Goal: Check status: Check status

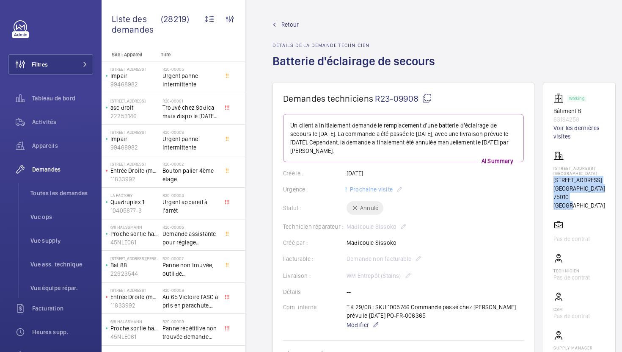
scroll to position [277, 0]
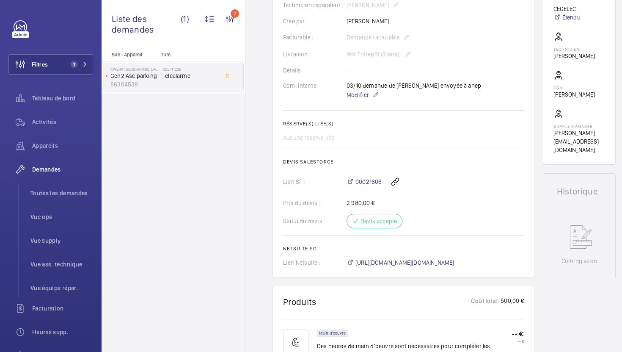
scroll to position [191, 0]
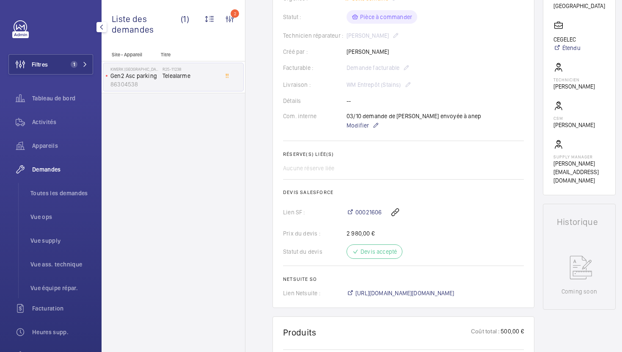
click at [38, 189] on span "Toutes les demandes" at bounding box center [61, 193] width 63 height 8
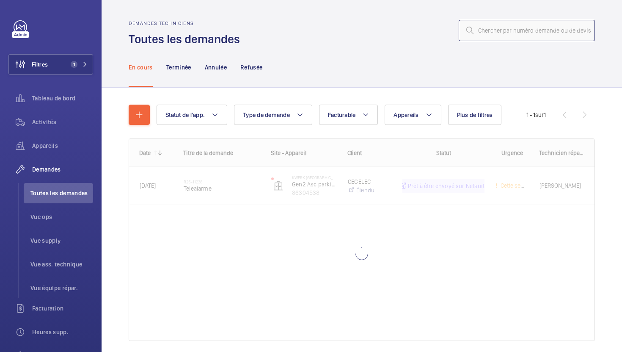
click at [527, 27] on input "text" at bounding box center [527, 30] width 136 height 21
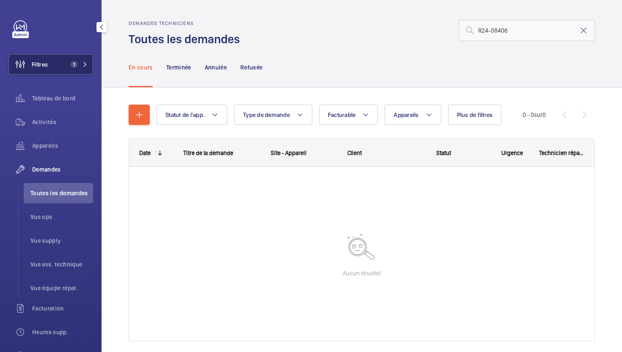
click at [53, 70] on button "Filtres 1" at bounding box center [50, 64] width 85 height 20
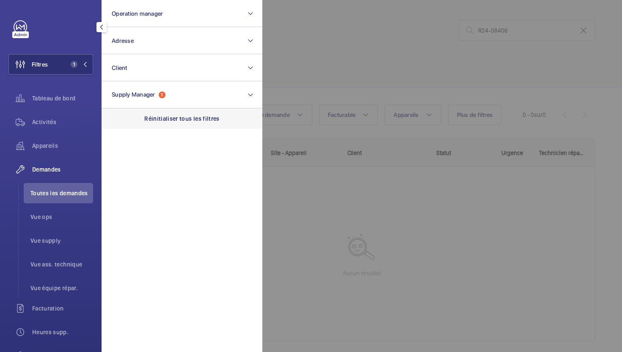
click at [145, 117] on p "Réinitialiser tous les filtres" at bounding box center [181, 118] width 75 height 8
click at [533, 40] on div at bounding box center [573, 176] width 622 height 352
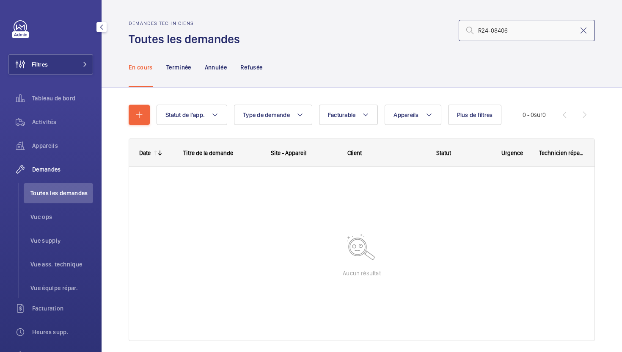
click at [527, 33] on input "R24-08406" at bounding box center [527, 30] width 136 height 21
type input "R24-08406"
click at [178, 59] on div "Terminée" at bounding box center [178, 67] width 25 height 40
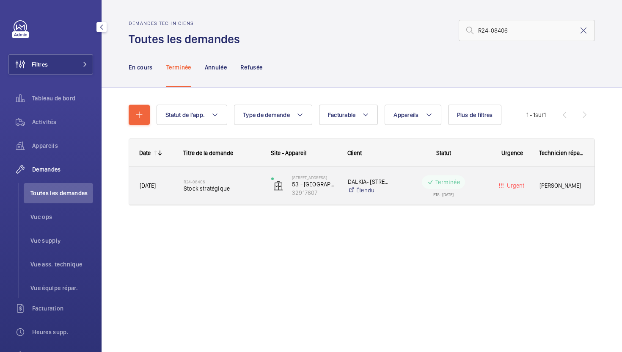
click at [245, 190] on span "Stock stratégique" at bounding box center [222, 188] width 77 height 8
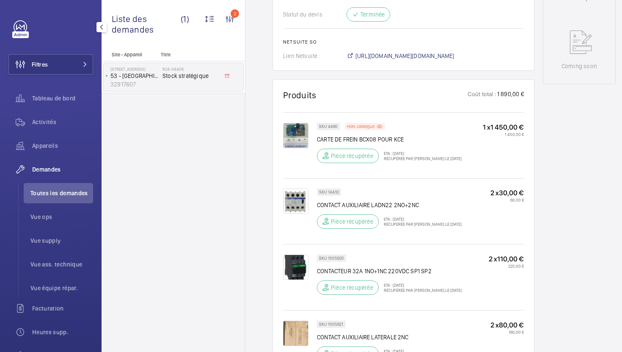
scroll to position [429, 0]
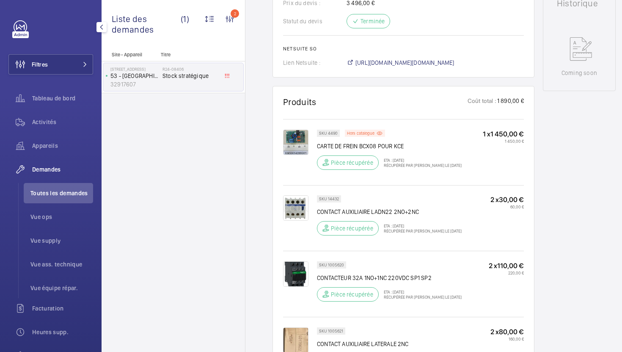
click at [413, 58] on span "https://6461500.app.netsuite.com/app/accounting/transactions/salesord.nl?id=181…" at bounding box center [404, 62] width 99 height 8
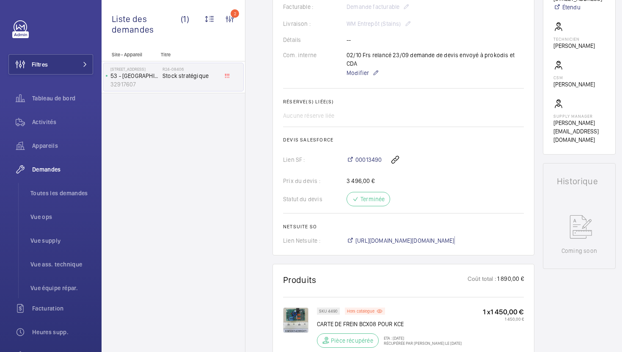
scroll to position [212, 0]
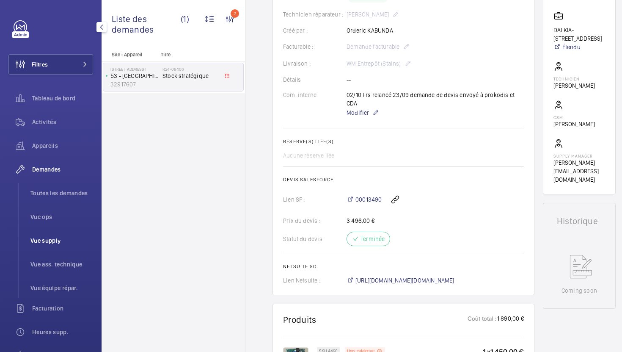
click at [48, 238] on span "Vue supply" at bounding box center [61, 240] width 63 height 8
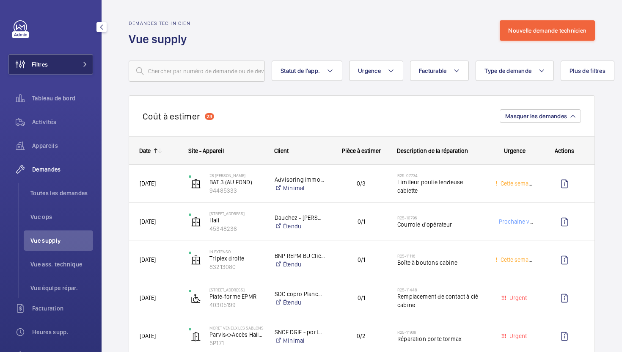
click at [64, 69] on button "Filtres" at bounding box center [50, 64] width 85 height 20
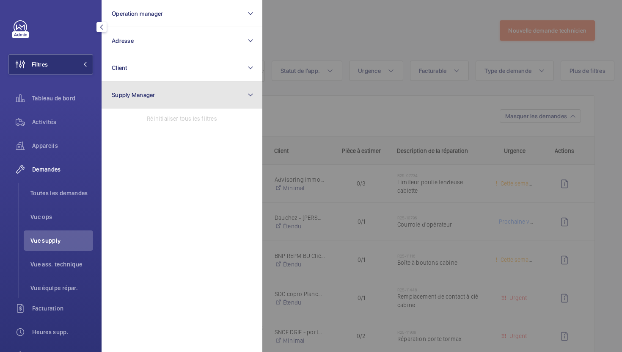
click at [193, 88] on button "Supply Manager" at bounding box center [182, 94] width 161 height 27
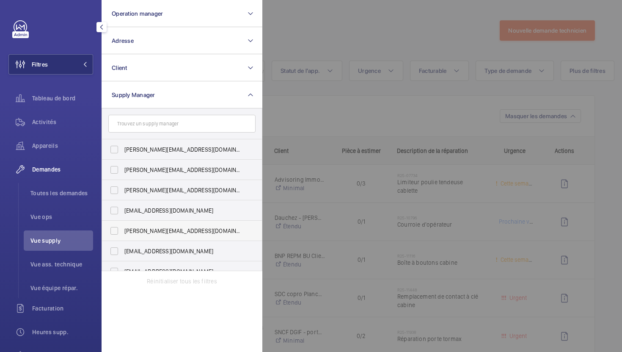
click at [179, 228] on span "[PERSON_NAME][EMAIL_ADDRESS][DOMAIN_NAME]" at bounding box center [182, 230] width 116 height 8
click at [123, 228] on input "[PERSON_NAME][EMAIL_ADDRESS][DOMAIN_NAME]" at bounding box center [114, 230] width 17 height 17
checkbox input "true"
click at [410, 33] on div at bounding box center [573, 176] width 622 height 352
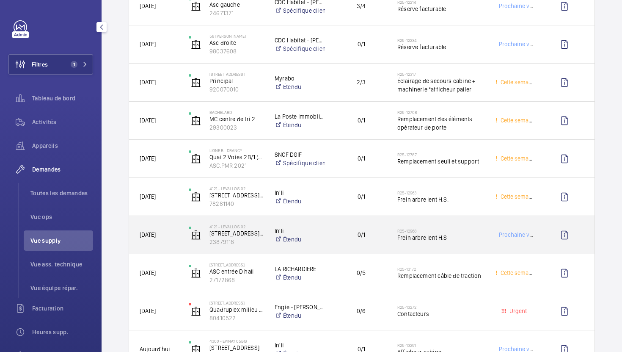
scroll to position [190, 0]
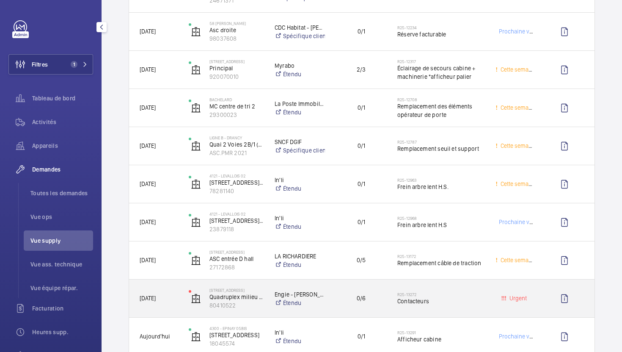
click at [450, 297] on span "Contacteurs" at bounding box center [440, 301] width 87 height 8
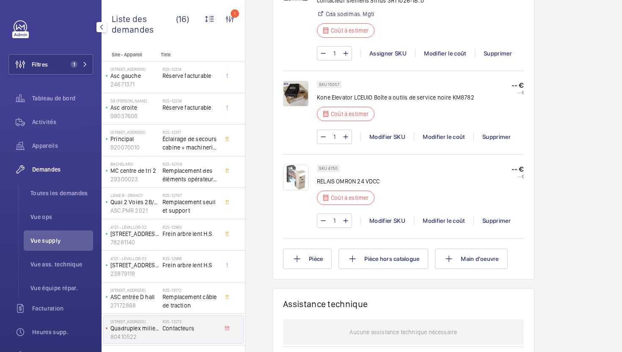
scroll to position [865, 0]
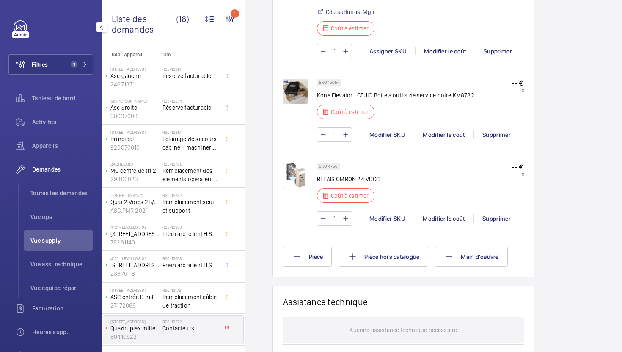
click at [331, 166] on p "SKU 4750" at bounding box center [328, 166] width 19 height 3
copy p "4750"
click at [426, 219] on div "Modifier le coût" at bounding box center [444, 218] width 60 height 8
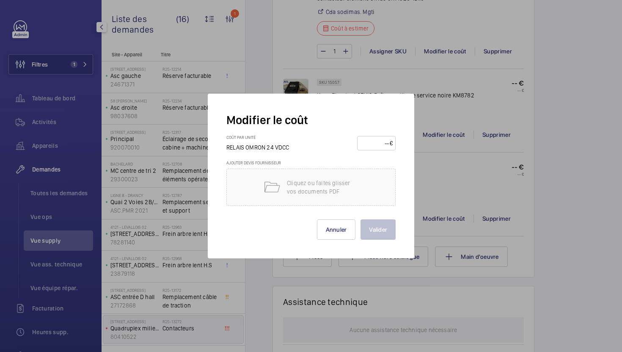
click at [382, 144] on input "number" at bounding box center [375, 143] width 30 height 14
type input "30"
click at [368, 234] on button "Valider" at bounding box center [377, 229] width 35 height 20
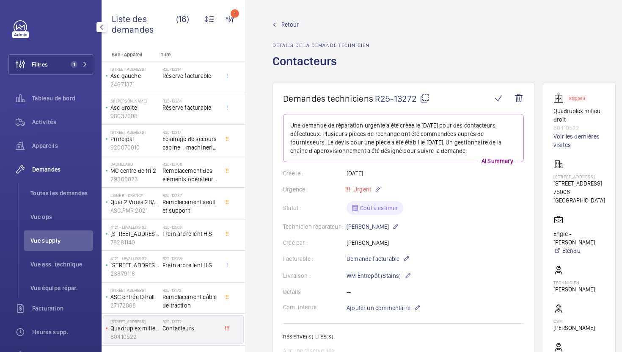
scroll to position [577, 0]
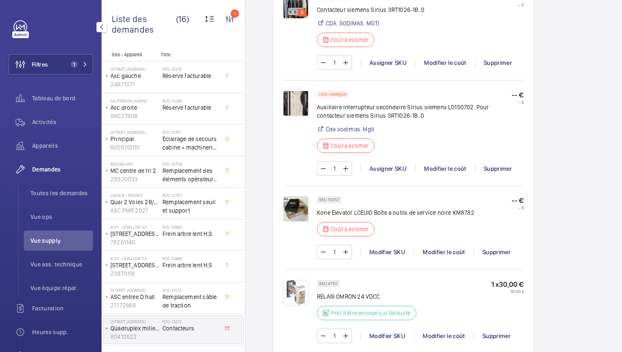
click at [333, 201] on p "SKU 15057" at bounding box center [329, 199] width 20 height 3
copy p "15057"
click at [437, 252] on div "Modifier le coût" at bounding box center [444, 251] width 60 height 8
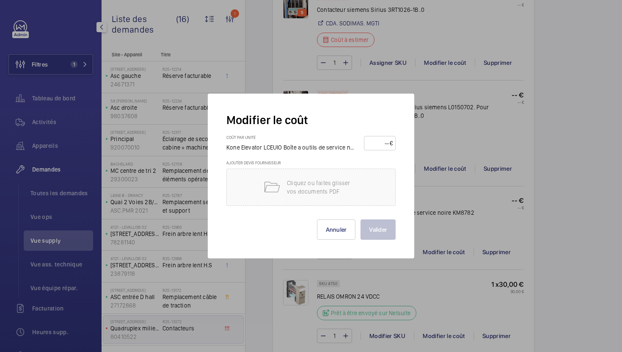
click at [383, 145] on input "number" at bounding box center [378, 143] width 23 height 14
type input "830"
click at [374, 240] on div "Modifier le coût Coût par unité Kone Elevator LCEUIO Boîte a outils de service …" at bounding box center [311, 175] width 206 height 165
click at [376, 231] on button "Valider" at bounding box center [377, 229] width 35 height 20
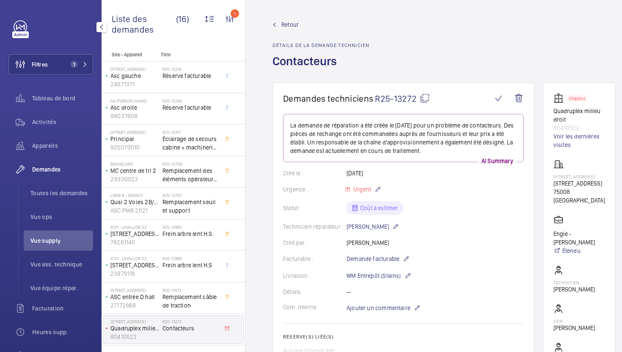
scroll to position [724, 0]
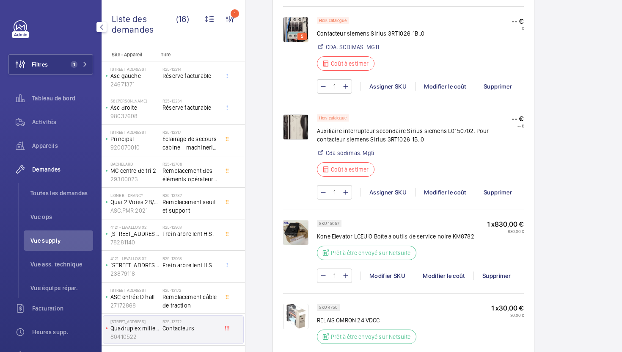
click at [300, 132] on img at bounding box center [295, 126] width 25 height 25
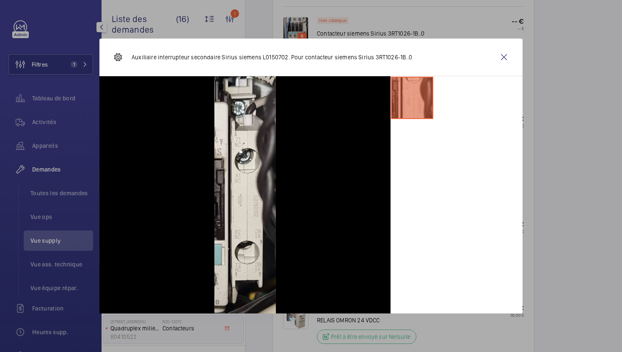
click at [505, 58] on wm-front-icon-button at bounding box center [504, 57] width 20 height 20
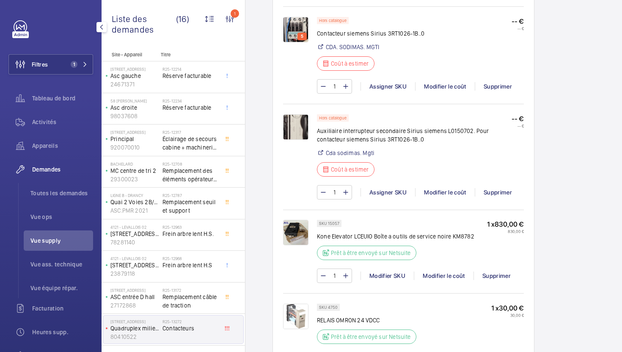
click at [448, 129] on p "Auxiliaire interrupteur secondaire Sirius siemens L0150702. Pour contacteur sie…" at bounding box center [414, 134] width 195 height 17
copy p "L0150702"
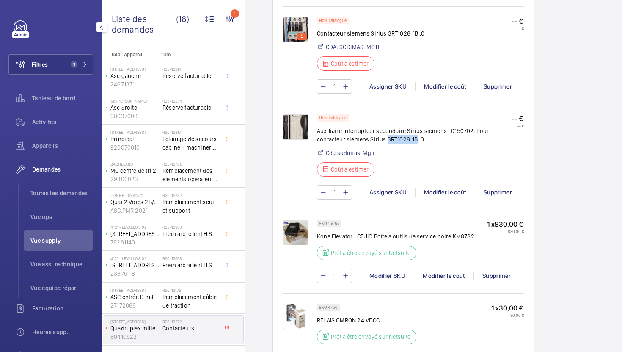
drag, startPoint x: 387, startPoint y: 140, endPoint x: 415, endPoint y: 140, distance: 28.8
click at [415, 140] on p "Auxiliaire interrupteur secondaire Sirius siemens L0150702. Pour contacteur sie…" at bounding box center [414, 134] width 195 height 17
copy p "3RT1026-1B"
click at [290, 124] on img at bounding box center [295, 126] width 25 height 25
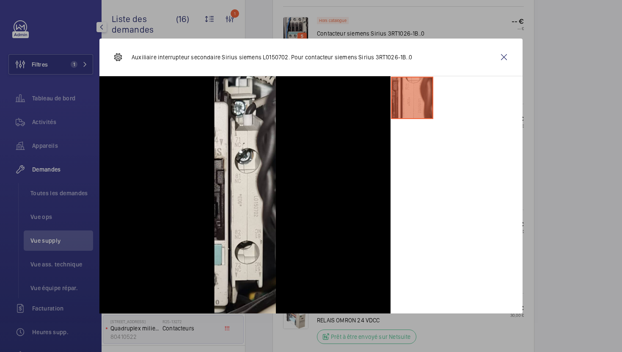
click at [271, 56] on p "Auxiliaire interrupteur secondaire Sirius siemens L0150702. Pour contacteur sie…" at bounding box center [272, 57] width 280 height 8
copy p "L0150702"
click at [187, 60] on p "Auxiliaire interrupteur secondaire Sirius siemens L0150702. Pour contacteur sie…" at bounding box center [272, 57] width 280 height 8
click at [506, 64] on wm-front-icon-button at bounding box center [504, 57] width 20 height 20
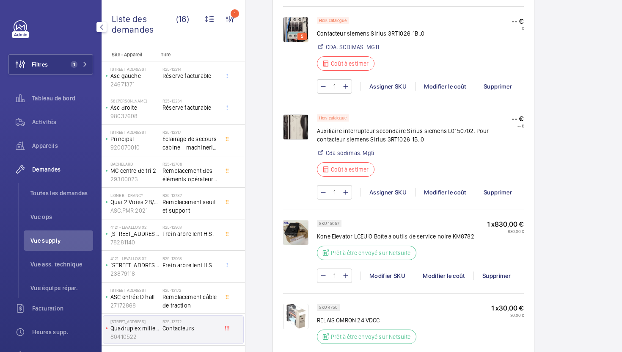
click at [295, 36] on div at bounding box center [311, 176] width 622 height 352
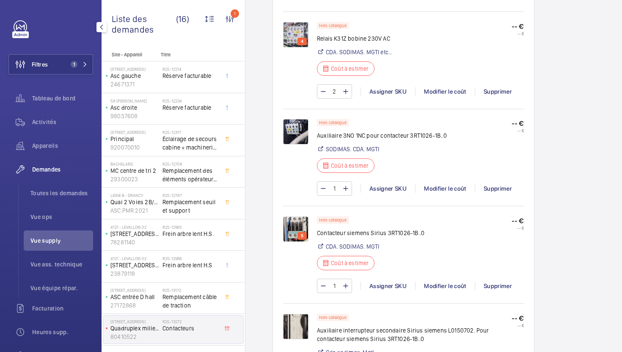
click at [291, 136] on img at bounding box center [295, 131] width 25 height 25
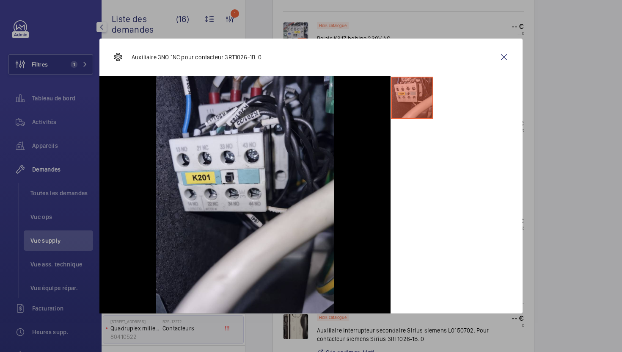
click at [502, 61] on wm-front-icon-button at bounding box center [504, 57] width 20 height 20
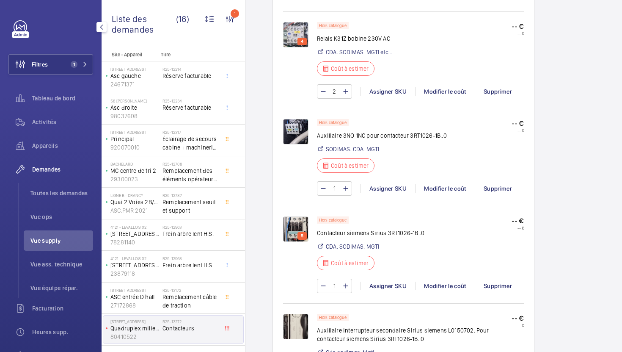
click at [294, 226] on img at bounding box center [295, 228] width 25 height 25
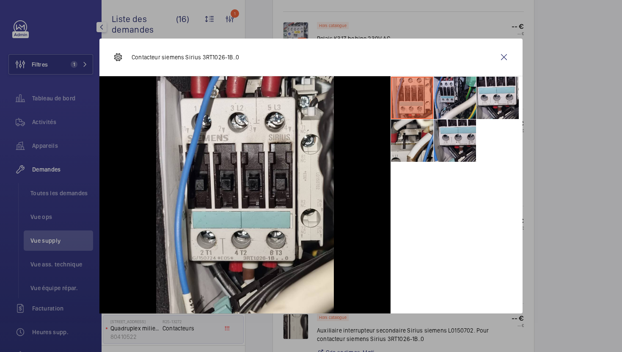
click at [562, 211] on div at bounding box center [311, 176] width 622 height 352
click at [454, 110] on li at bounding box center [455, 98] width 42 height 42
click at [458, 94] on li at bounding box center [455, 98] width 42 height 42
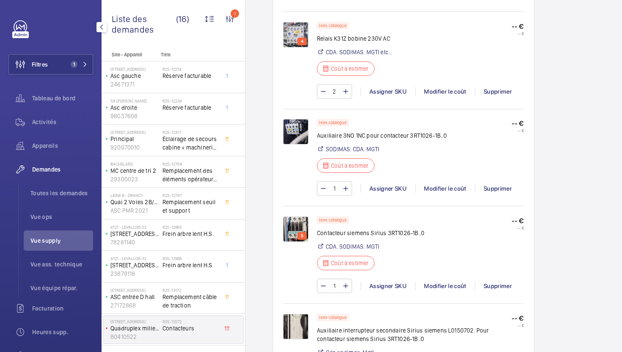
click at [290, 47] on img at bounding box center [295, 34] width 25 height 25
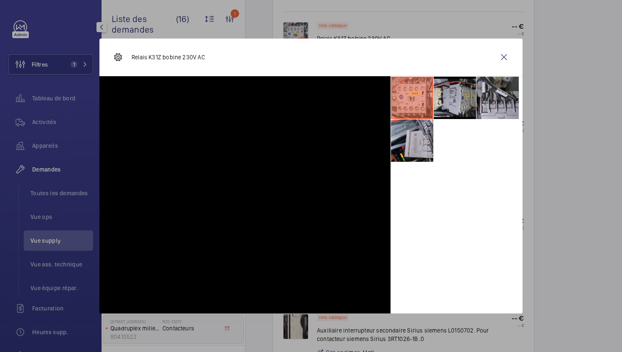
scroll to position [503, 0]
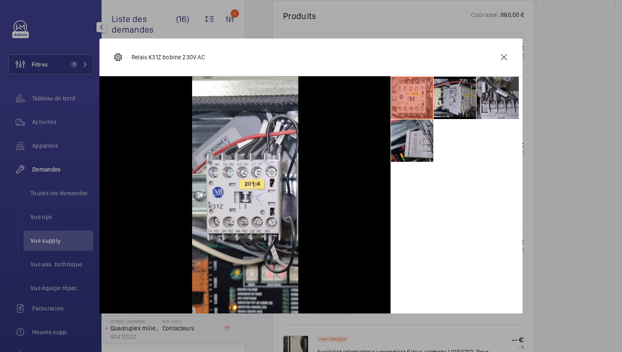
click at [455, 102] on li at bounding box center [455, 98] width 42 height 42
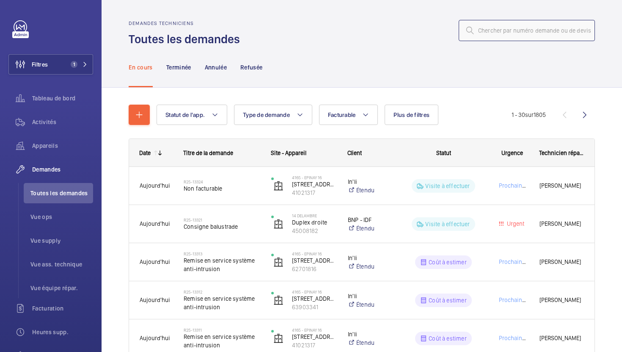
click at [501, 32] on input "text" at bounding box center [527, 30] width 136 height 21
paste input "R24-08733"
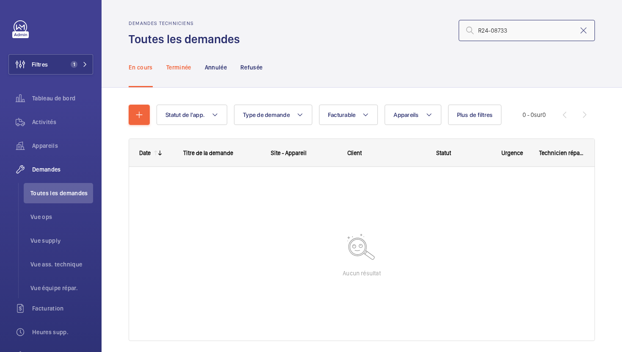
type input "R24-08733"
click at [173, 71] on p "Terminée" at bounding box center [178, 67] width 25 height 8
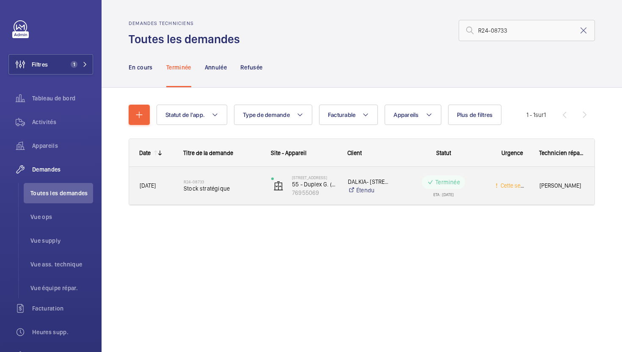
click at [267, 204] on div "22/08/2024 R24-08733 Stock stratégique 53/55 Rue la Boétie, 75008 PARIS 55 - Du…" at bounding box center [361, 186] width 465 height 38
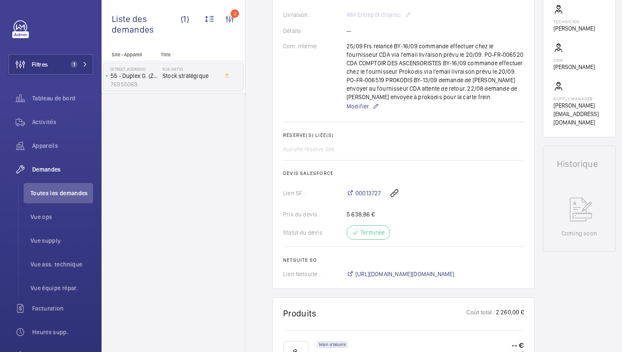
scroll to position [250, 0]
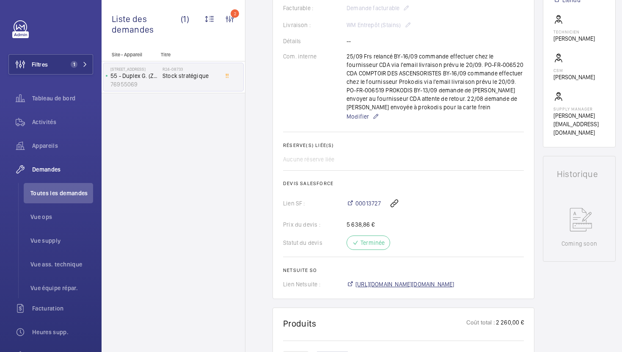
click at [389, 287] on span "https://6461500.app.netsuite.com/app/accounting/transactions/salesord.nl?id=177…" at bounding box center [404, 284] width 99 height 8
